Goal: Task Accomplishment & Management: Manage account settings

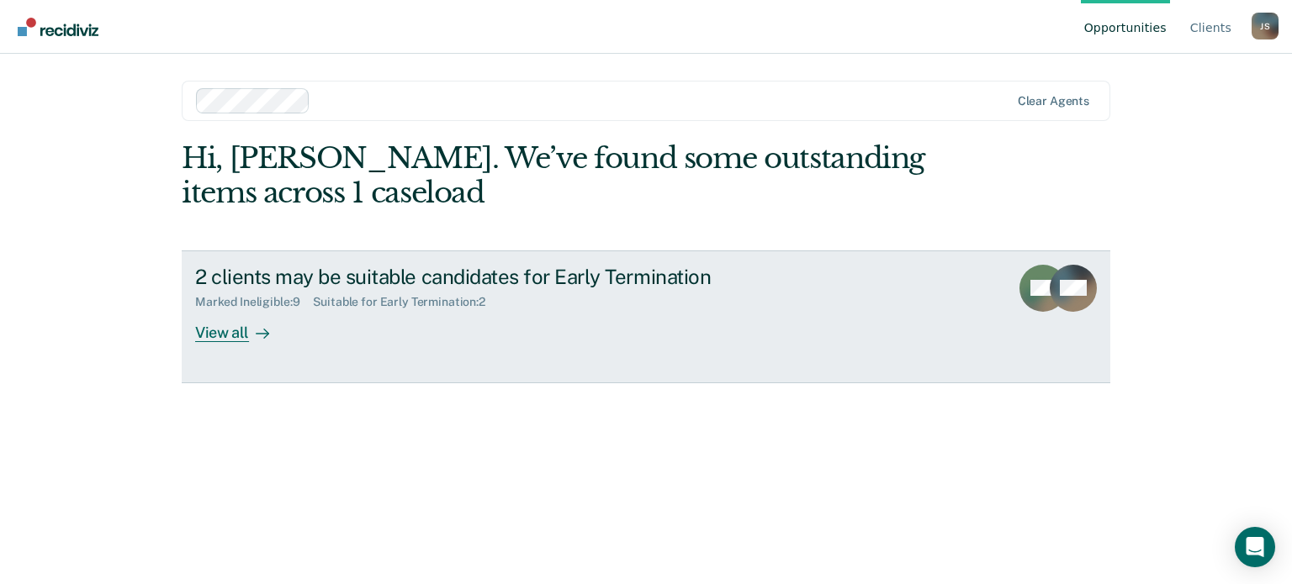
click at [239, 330] on div "View all" at bounding box center [242, 325] width 94 height 33
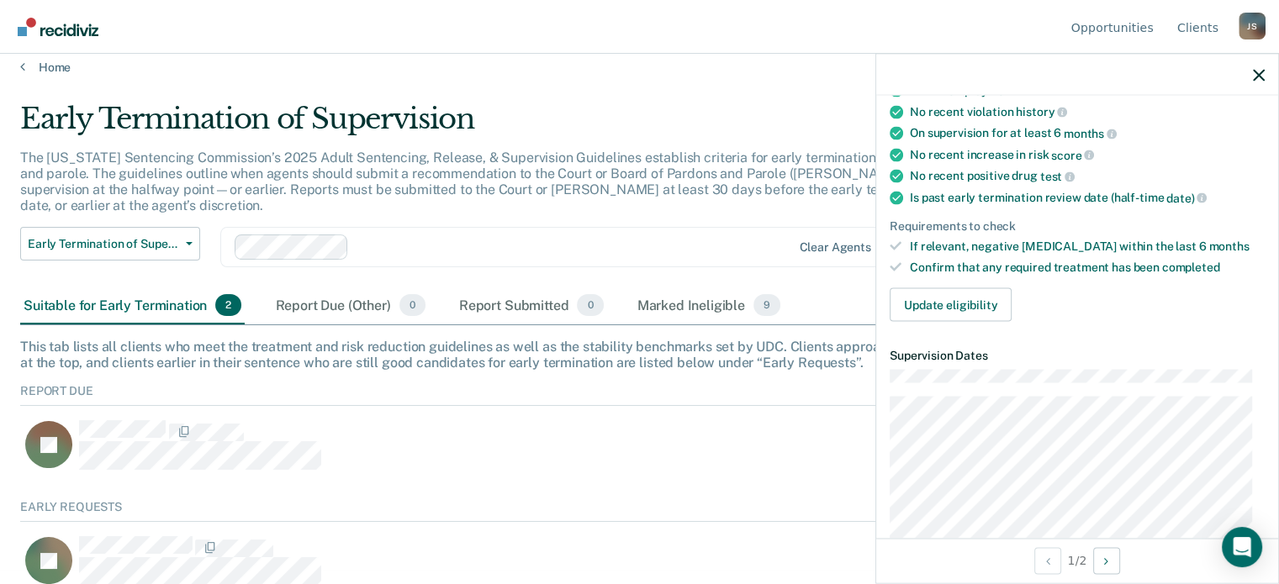
scroll to position [252, 0]
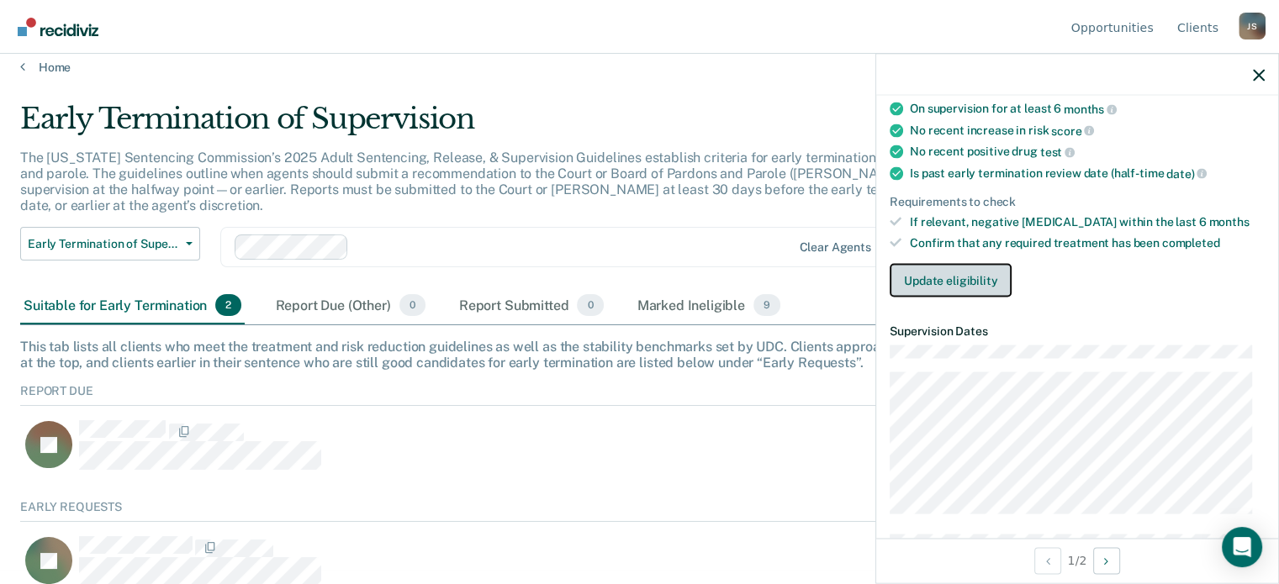
click at [926, 275] on button "Update eligibility" at bounding box center [951, 280] width 122 height 34
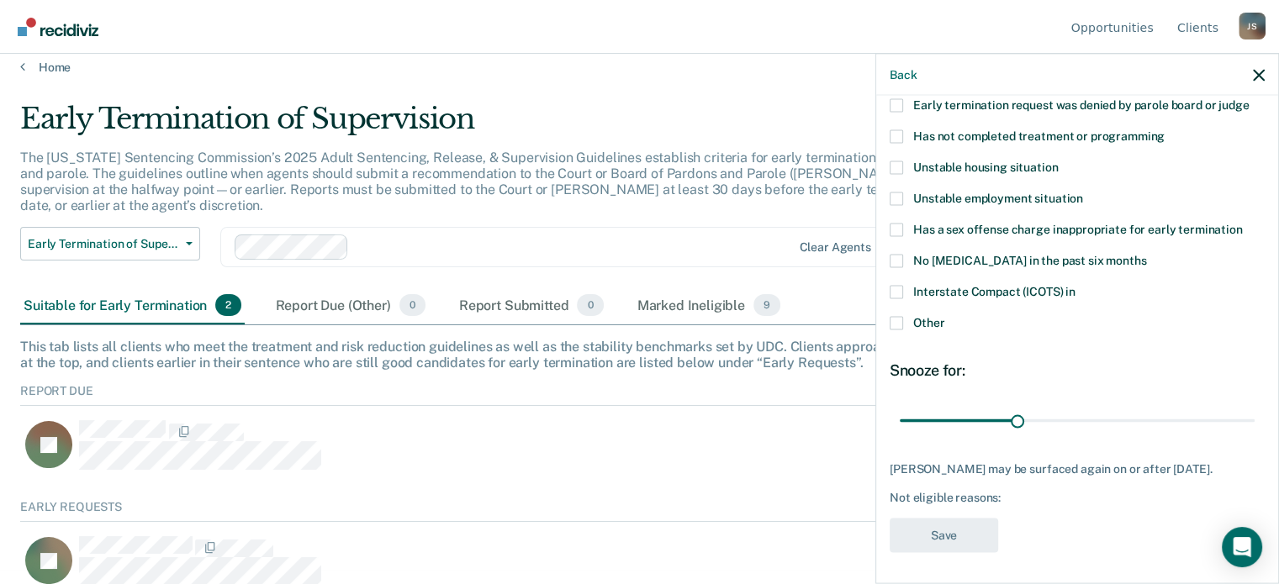
scroll to position [103, 0]
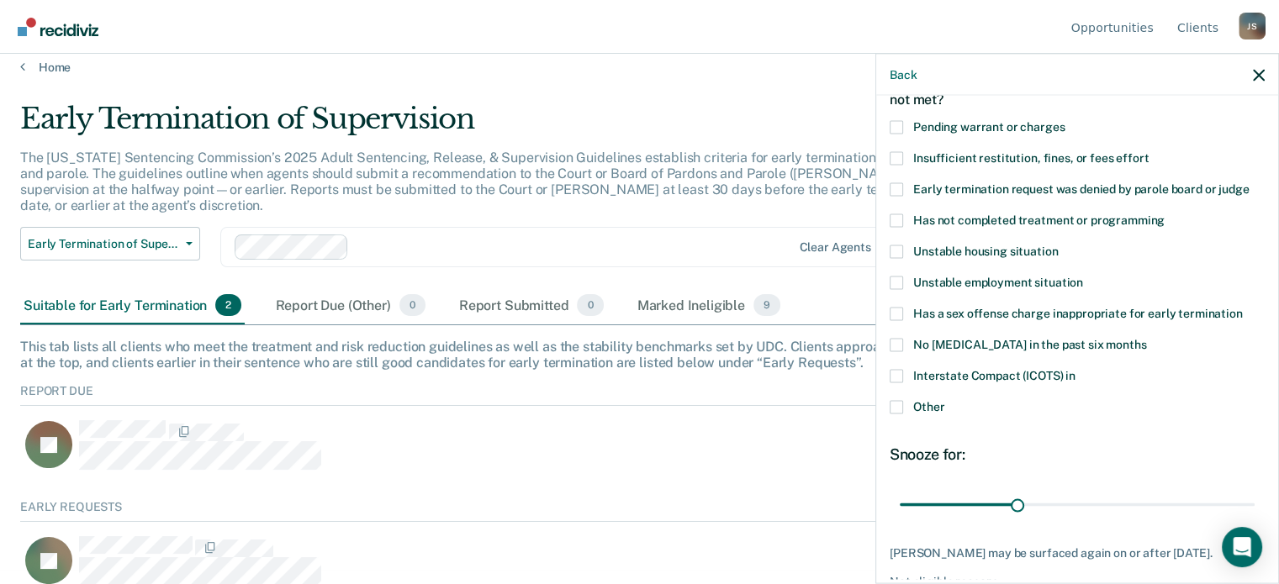
click at [896, 185] on span at bounding box center [896, 188] width 13 height 13
click at [1249, 182] on input "Early termination request was denied by parole board or judge" at bounding box center [1249, 182] width 0 height 0
drag, startPoint x: 1014, startPoint y: 501, endPoint x: 1251, endPoint y: 505, distance: 237.2
type input "90"
click at [1251, 505] on input "range" at bounding box center [1077, 504] width 355 height 29
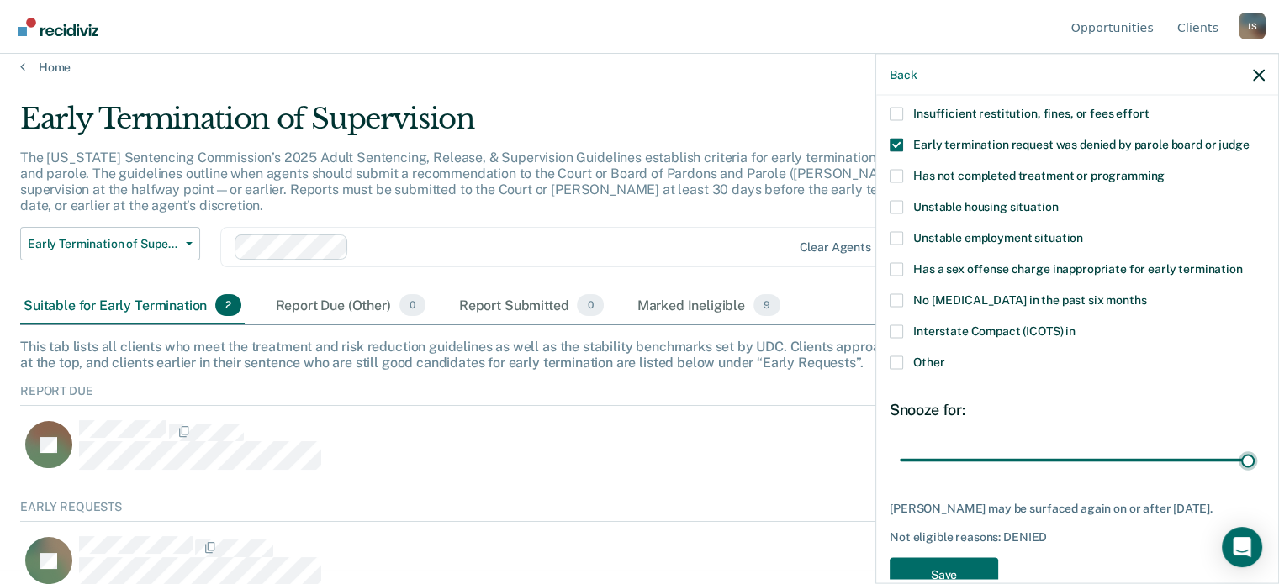
scroll to position [188, 0]
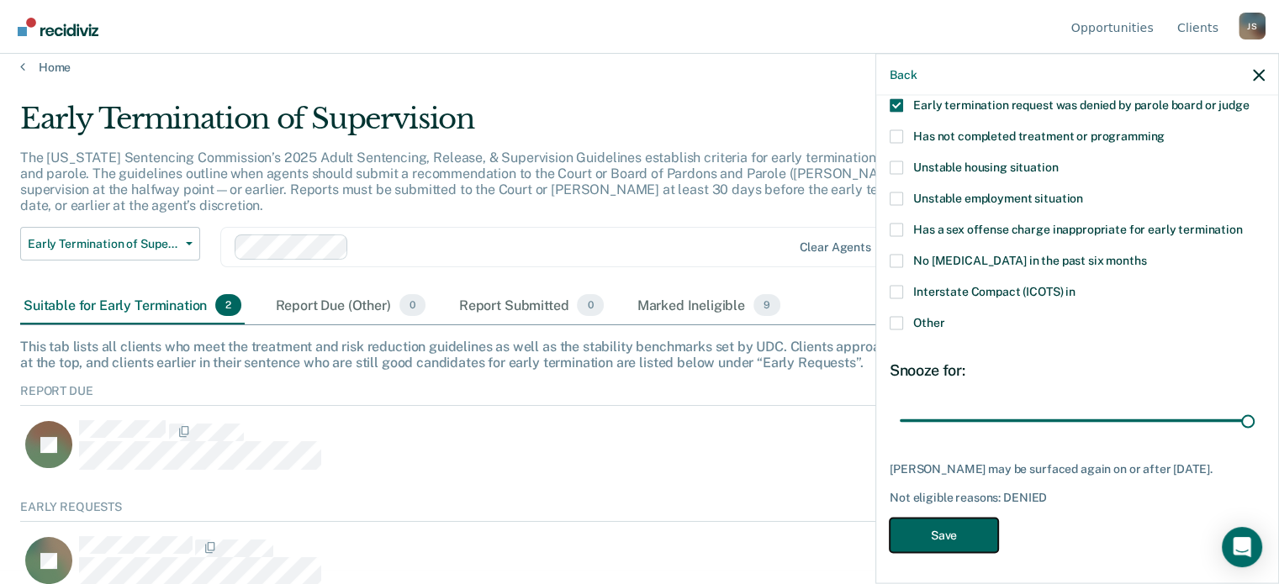
click at [946, 535] on button "Save" at bounding box center [944, 535] width 108 height 34
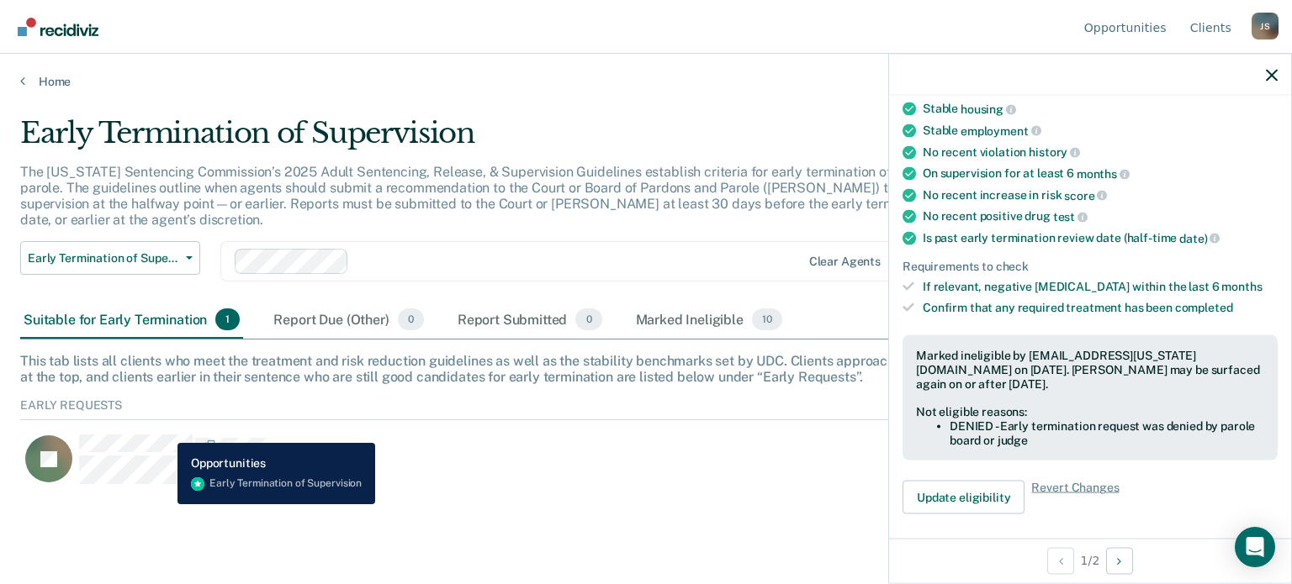
scroll to position [209, 0]
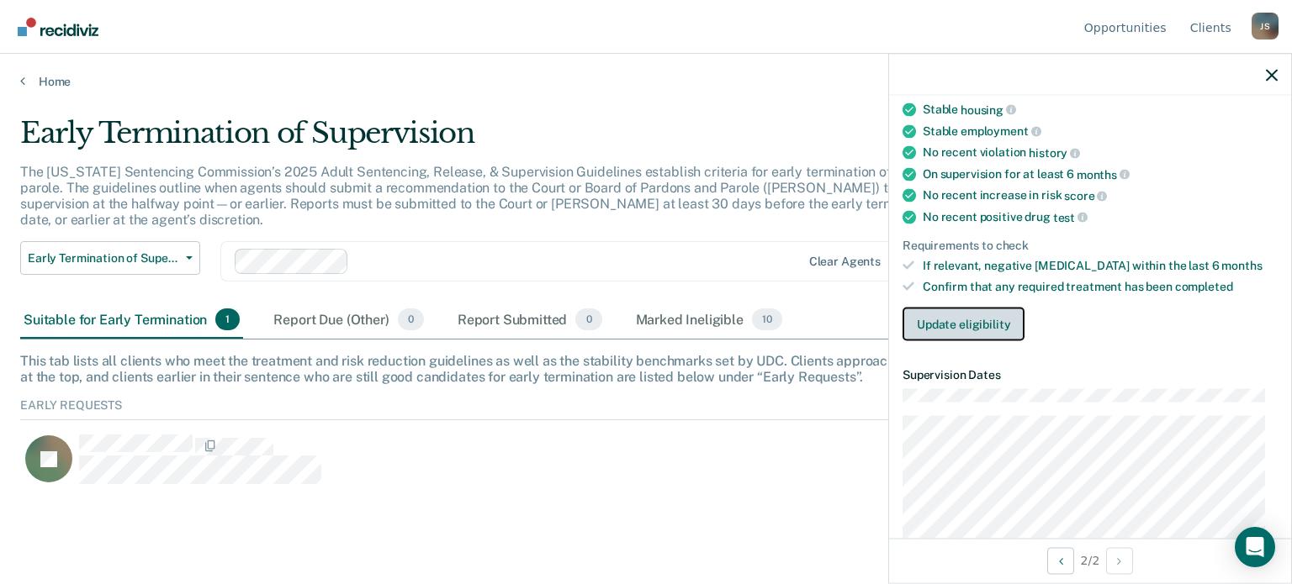
click at [967, 315] on button "Update eligibility" at bounding box center [963, 324] width 122 height 34
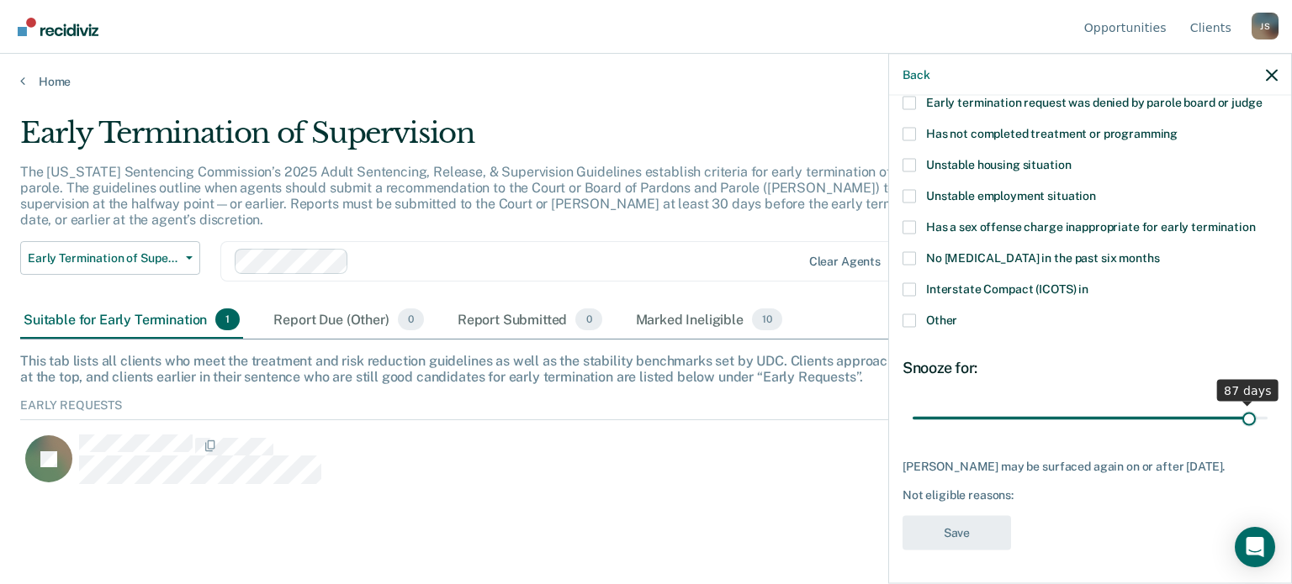
scroll to position [202, 0]
drag, startPoint x: 1023, startPoint y: 402, endPoint x: 1256, endPoint y: 412, distance: 233.2
type input "90"
click at [1256, 412] on input "range" at bounding box center [1089, 418] width 355 height 29
click at [915, 314] on span at bounding box center [908, 320] width 13 height 13
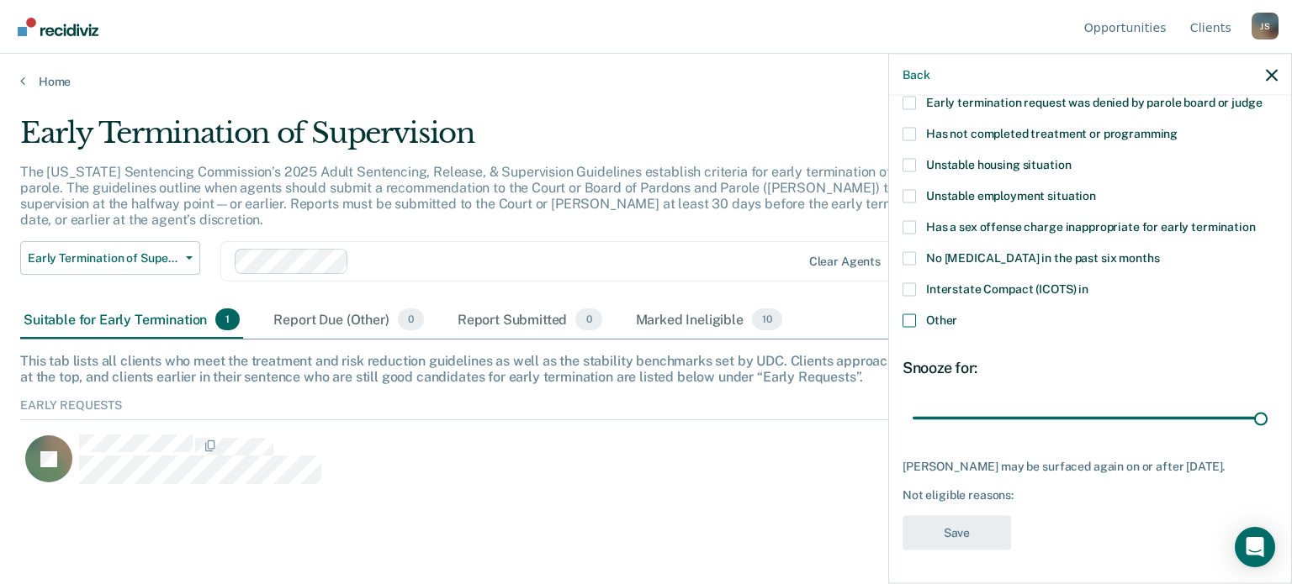
click at [957, 314] on input "Other" at bounding box center [957, 314] width 0 height 0
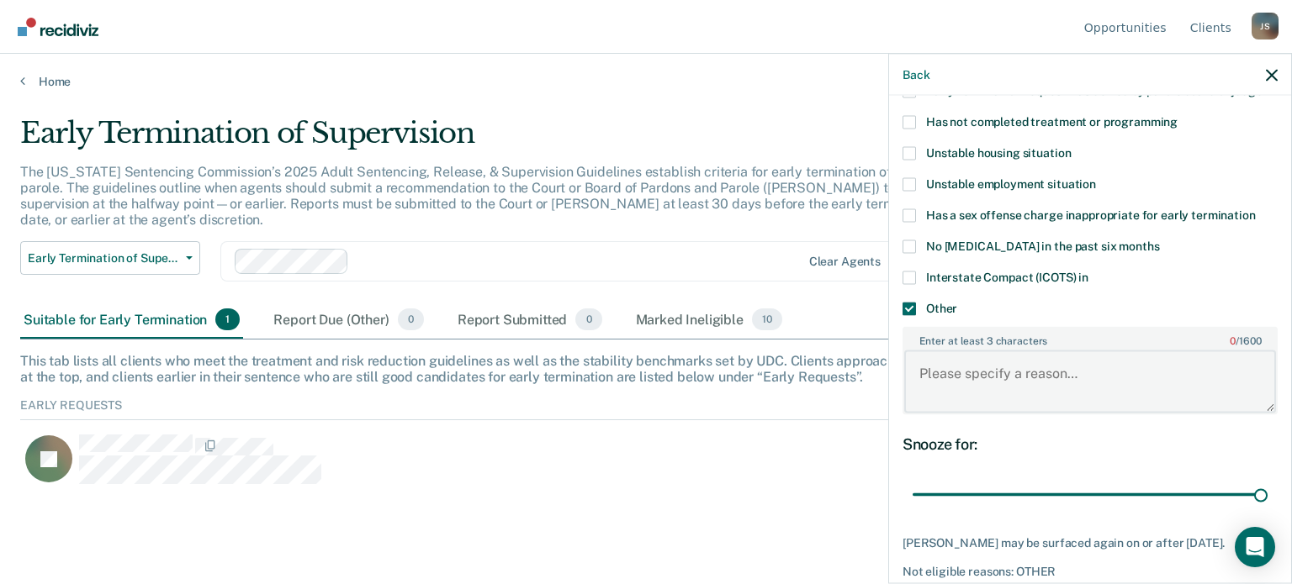
click at [942, 357] on textarea "Enter at least 3 characters 0 / 1600" at bounding box center [1090, 382] width 372 height 62
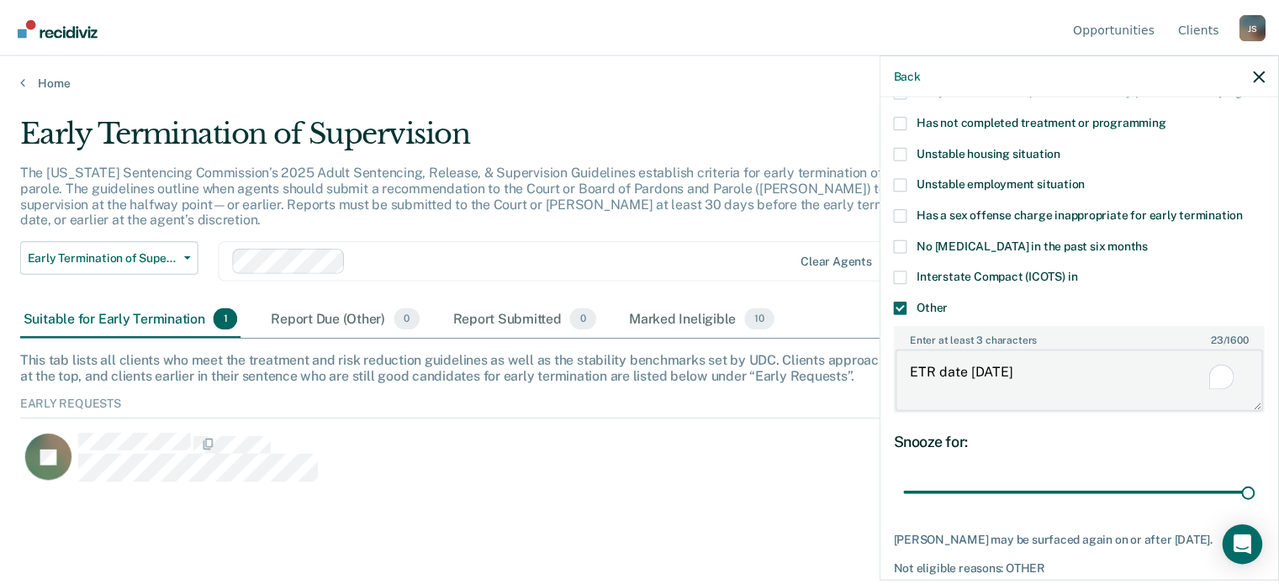
scroll to position [288, 0]
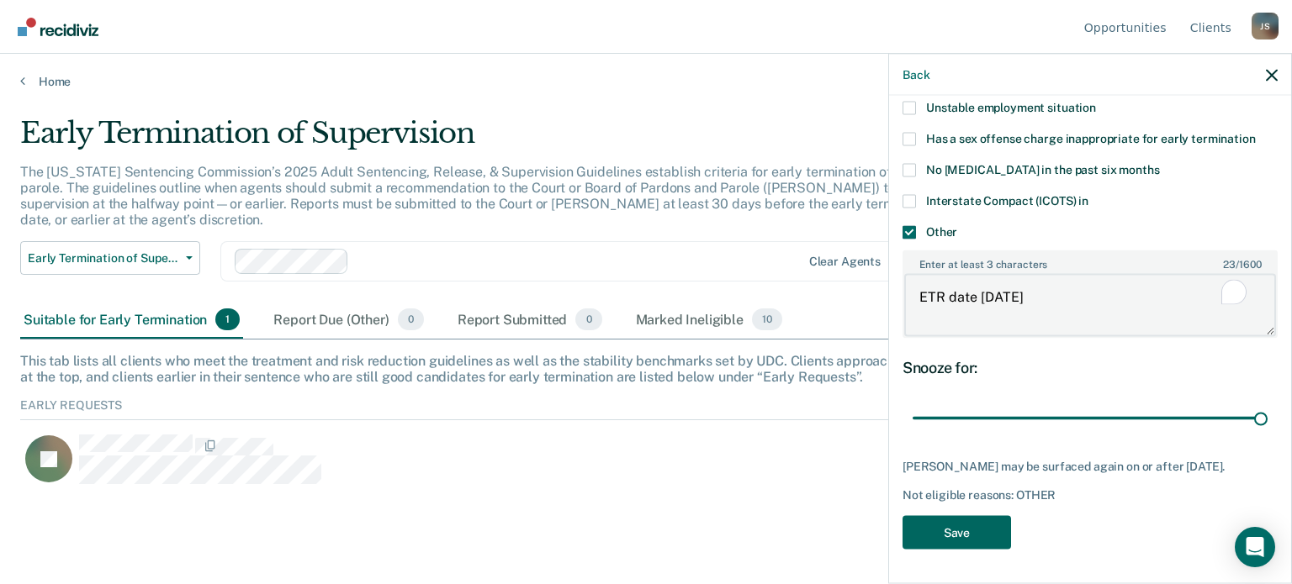
type textarea "ETR date [DATE]"
click at [958, 528] on button "Save" at bounding box center [956, 532] width 108 height 34
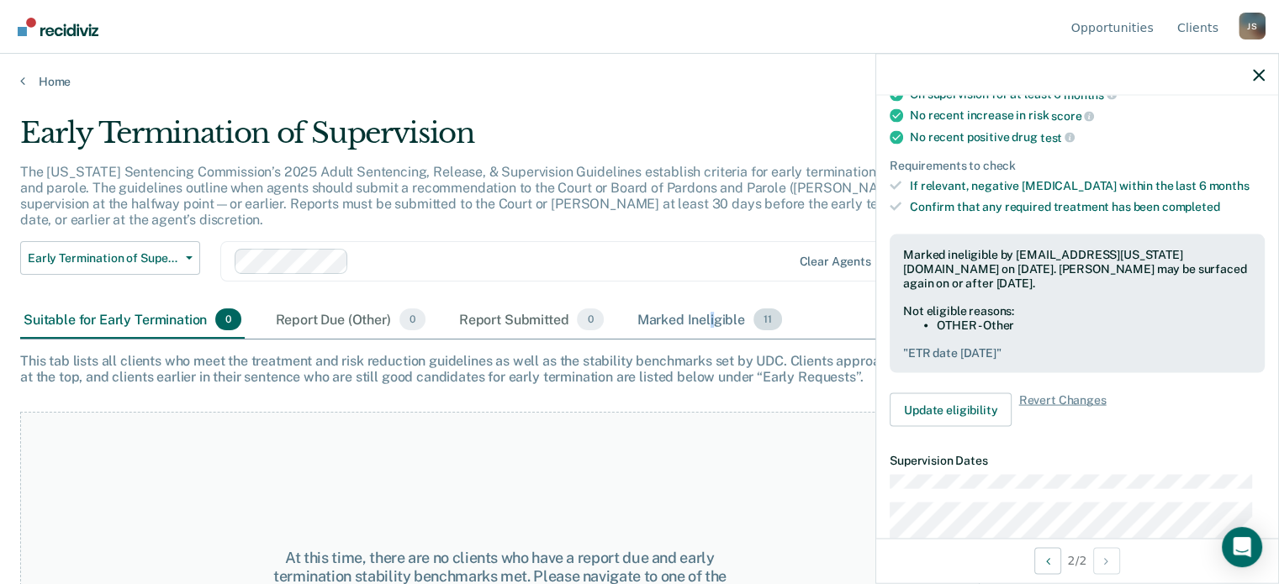
click at [712, 305] on div "Marked Ineligible 11" at bounding box center [709, 320] width 151 height 37
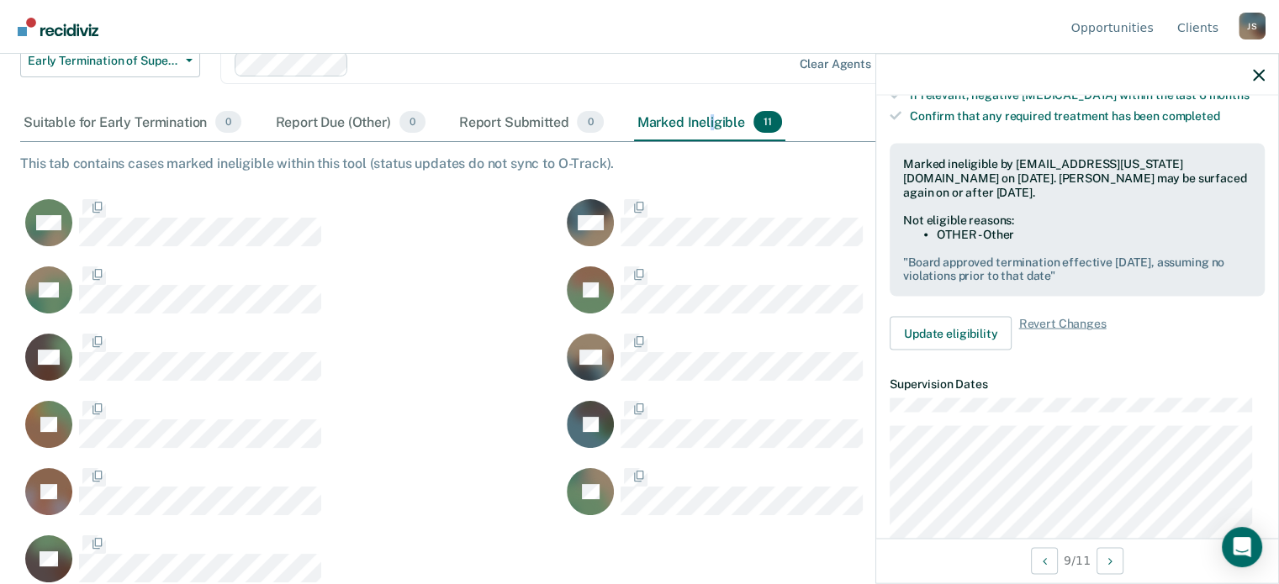
scroll to position [351, 0]
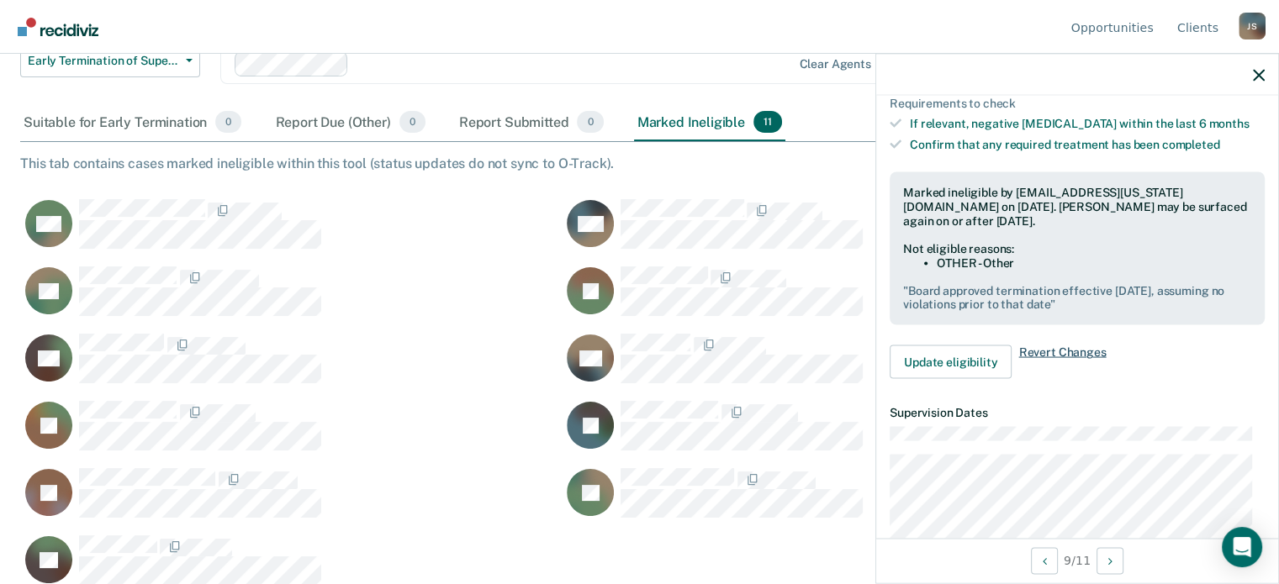
click at [1051, 349] on span "Revert Changes" at bounding box center [1061, 363] width 87 height 34
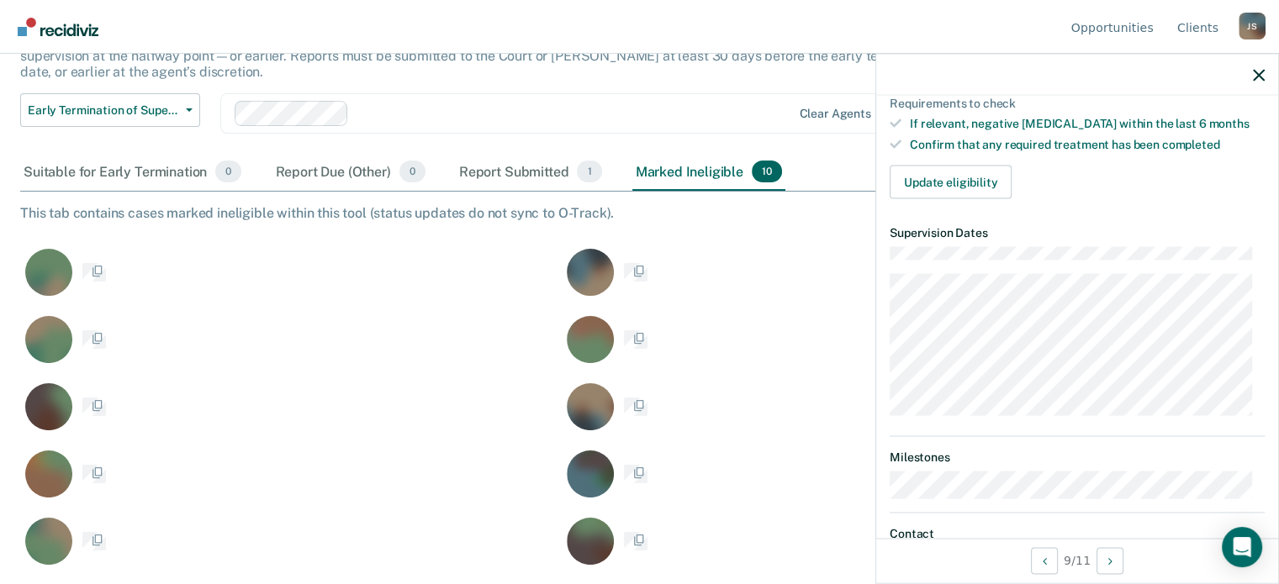
scroll to position [130, 0]
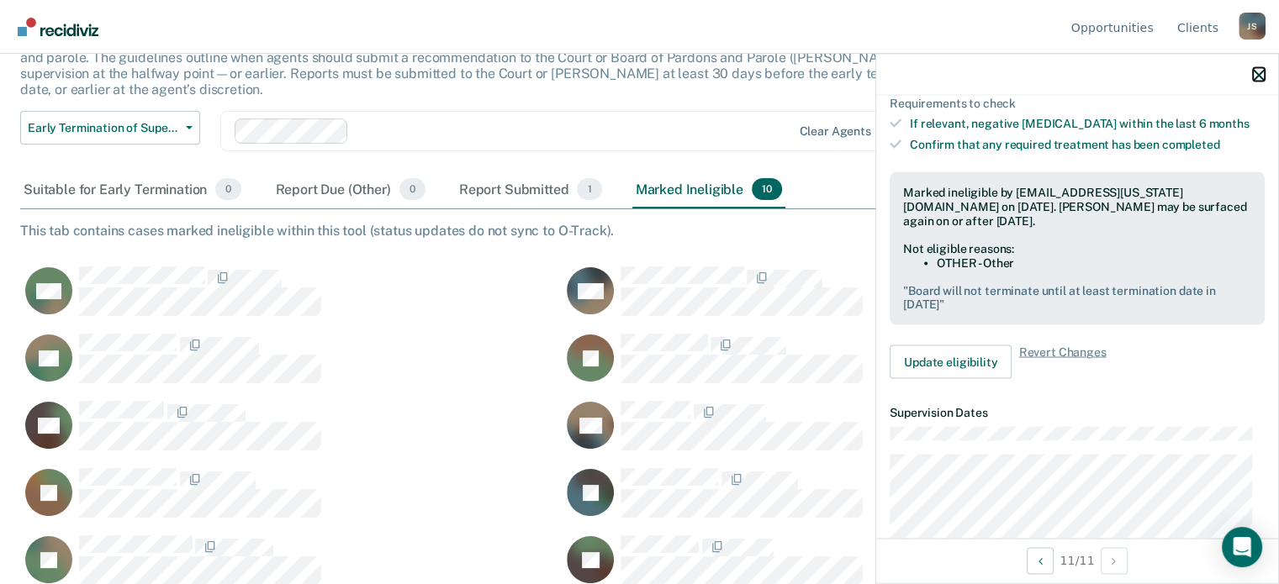
click at [1259, 74] on icon "button" at bounding box center [1259, 75] width 12 height 12
